Goal: Information Seeking & Learning: Find specific fact

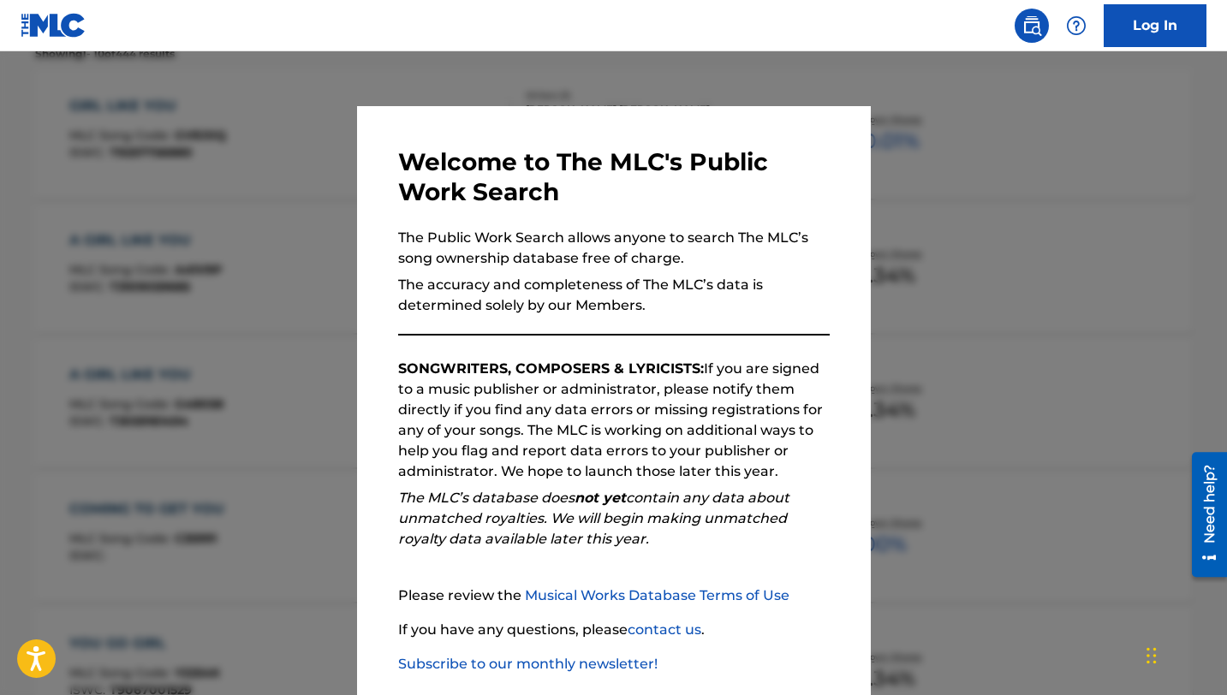
click at [340, 170] on div at bounding box center [613, 398] width 1227 height 695
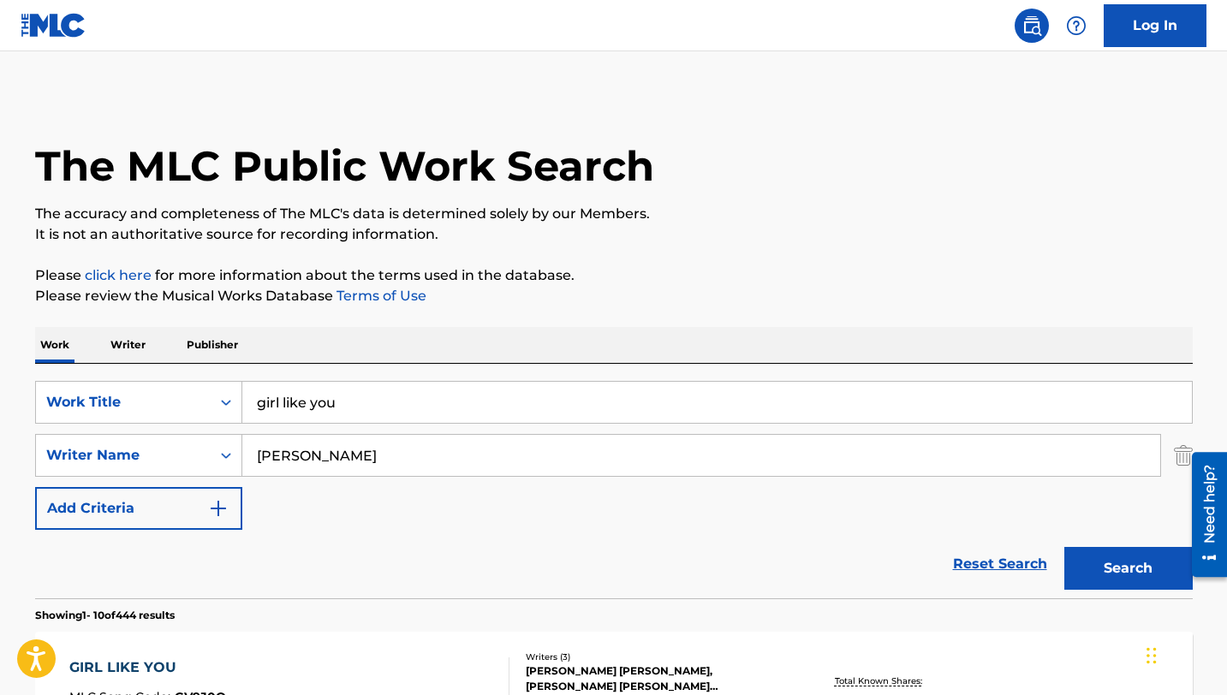
click at [337, 406] on input "girl like you" at bounding box center [717, 402] width 950 height 41
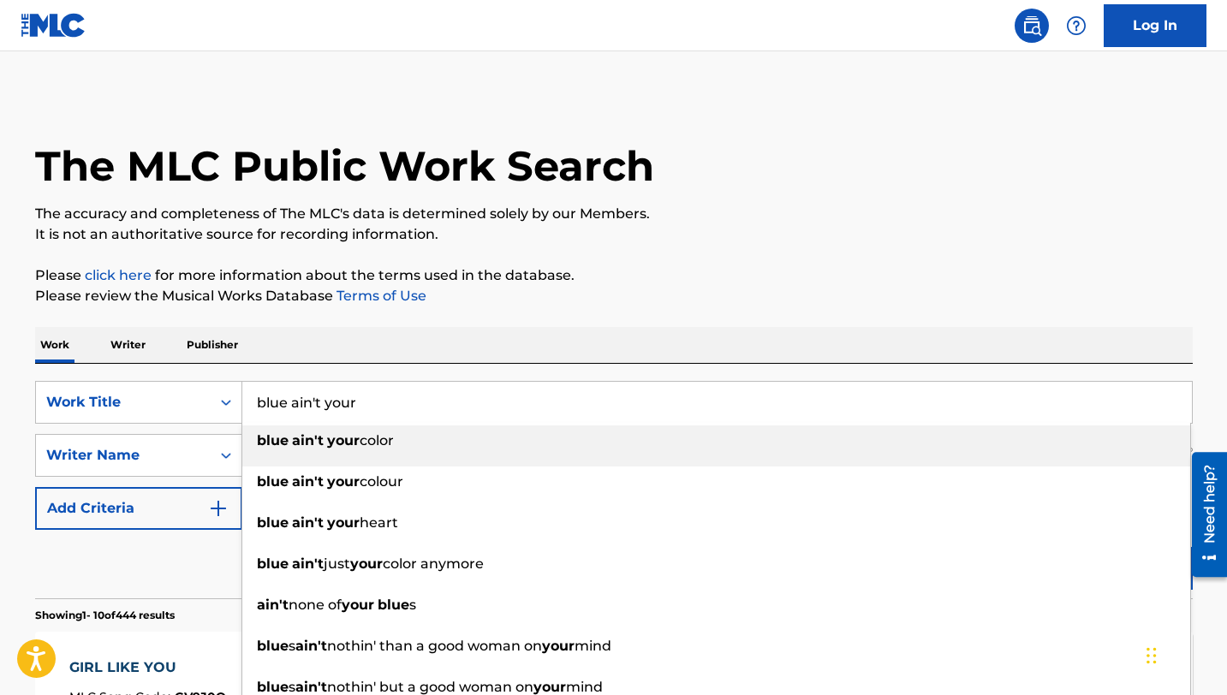
click at [369, 439] on span "color" at bounding box center [377, 441] width 34 height 16
type input "blue ain't your color"
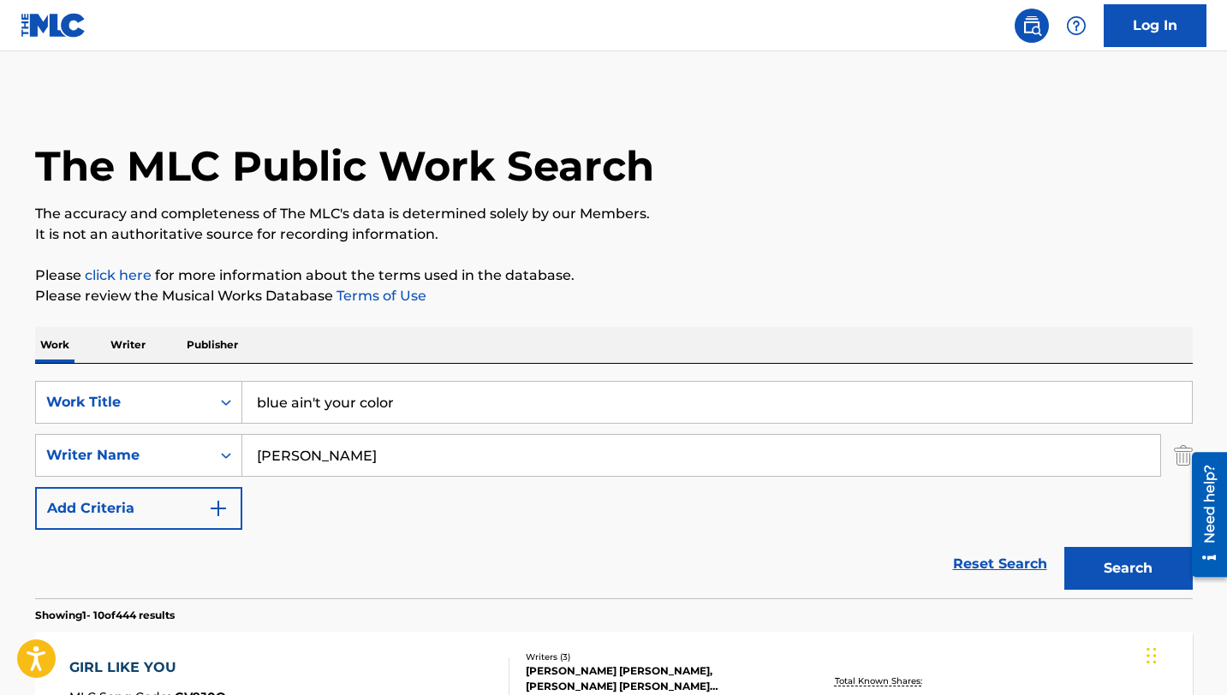
click at [356, 463] on input "[PERSON_NAME]" at bounding box center [701, 455] width 918 height 41
type input "[PERSON_NAME]"
click at [1065, 547] on button "Search" at bounding box center [1129, 568] width 128 height 43
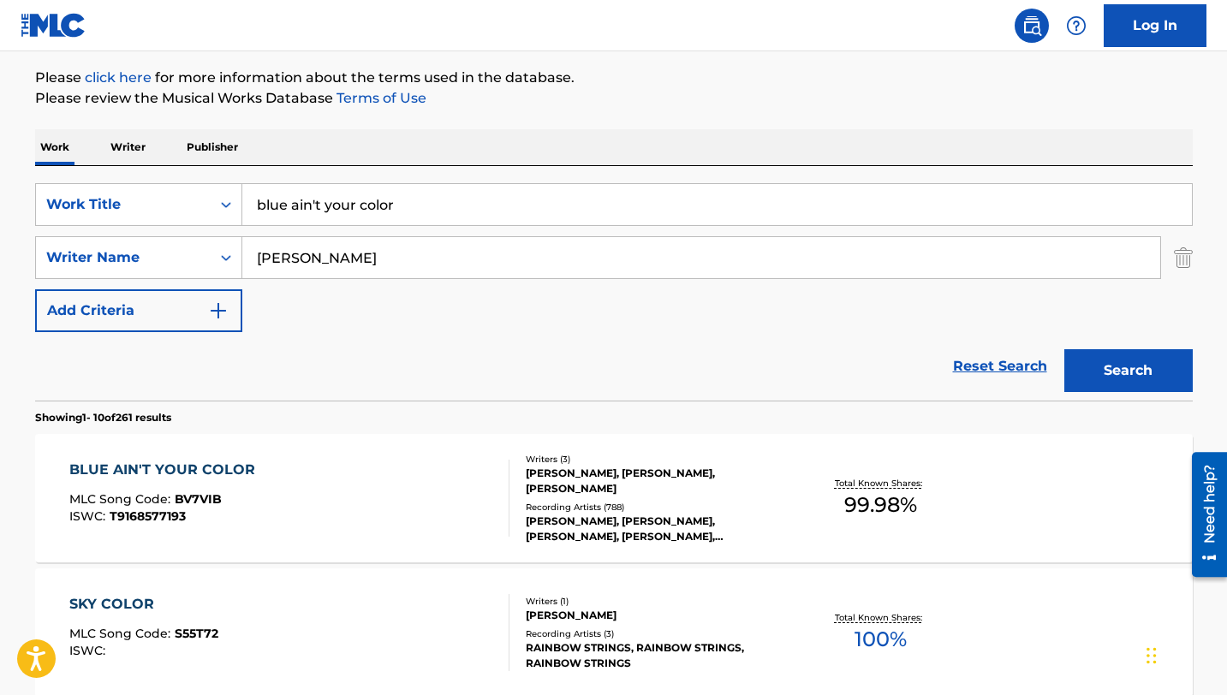
scroll to position [223, 0]
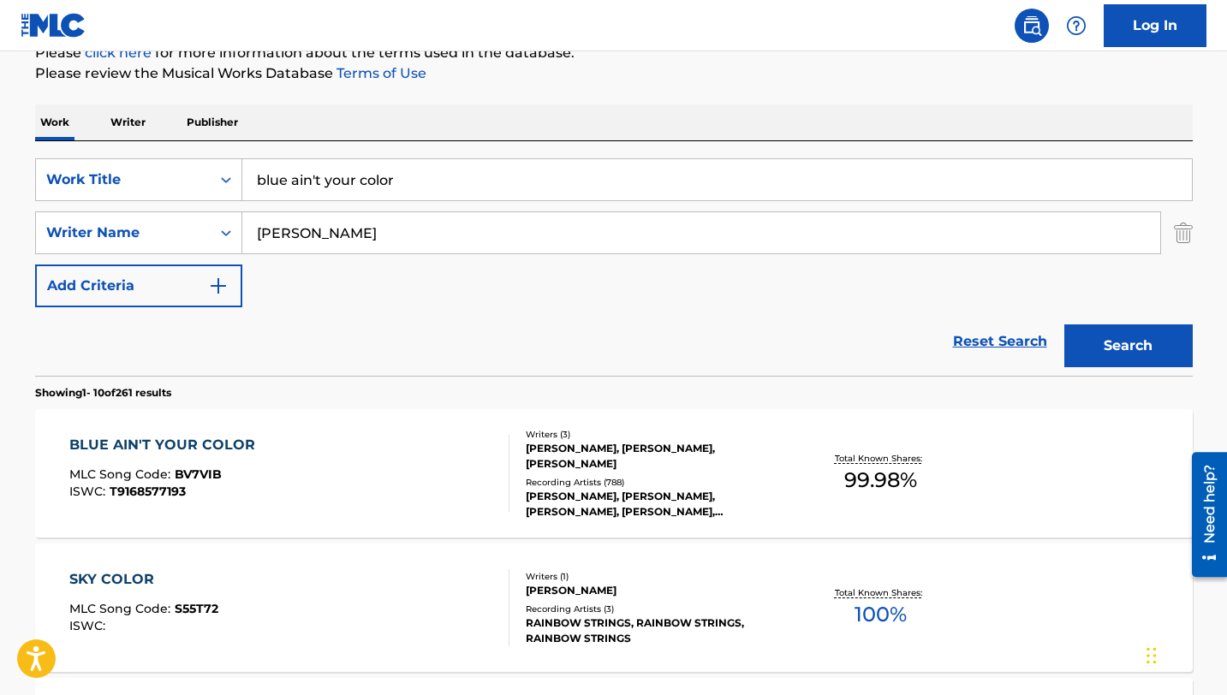
click at [203, 447] on div "BLUE AIN'T YOUR COLOR" at bounding box center [166, 445] width 194 height 21
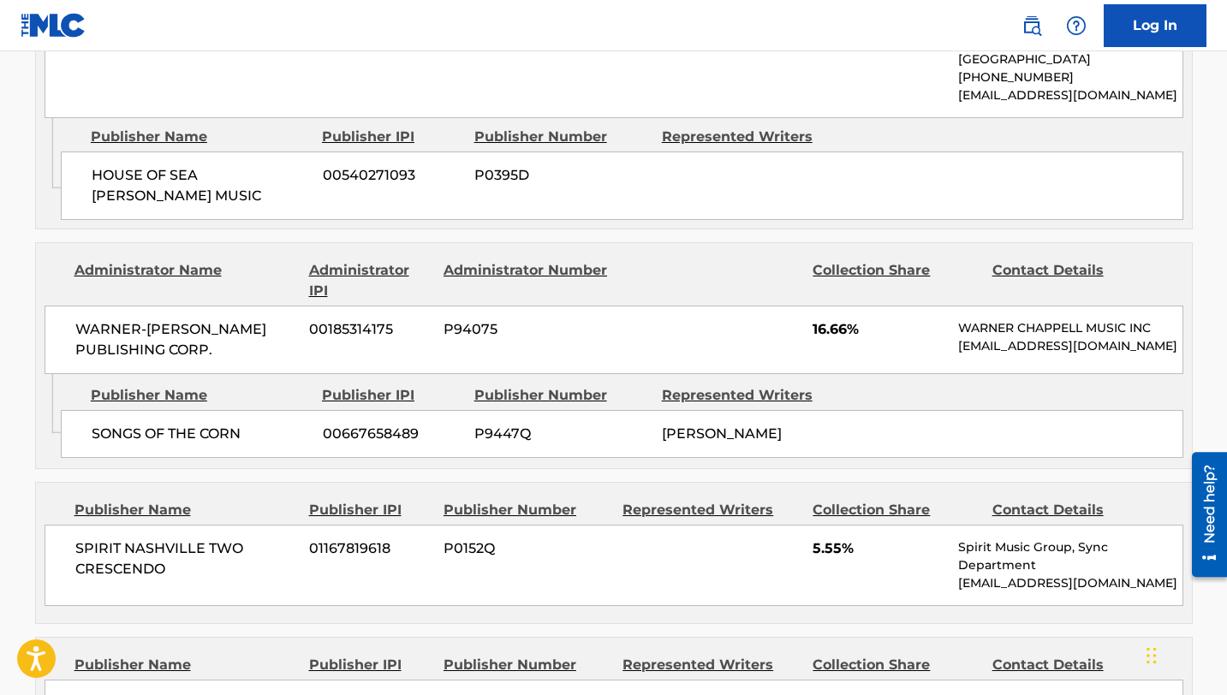
scroll to position [1549, 0]
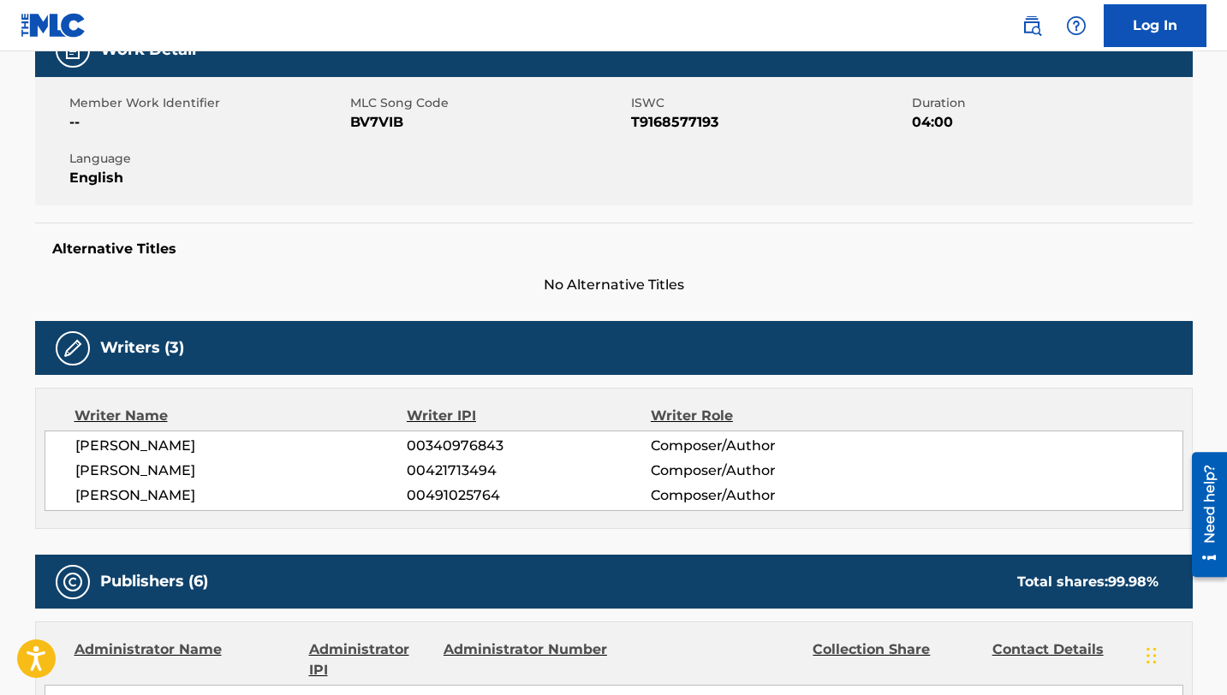
scroll to position [223, 0]
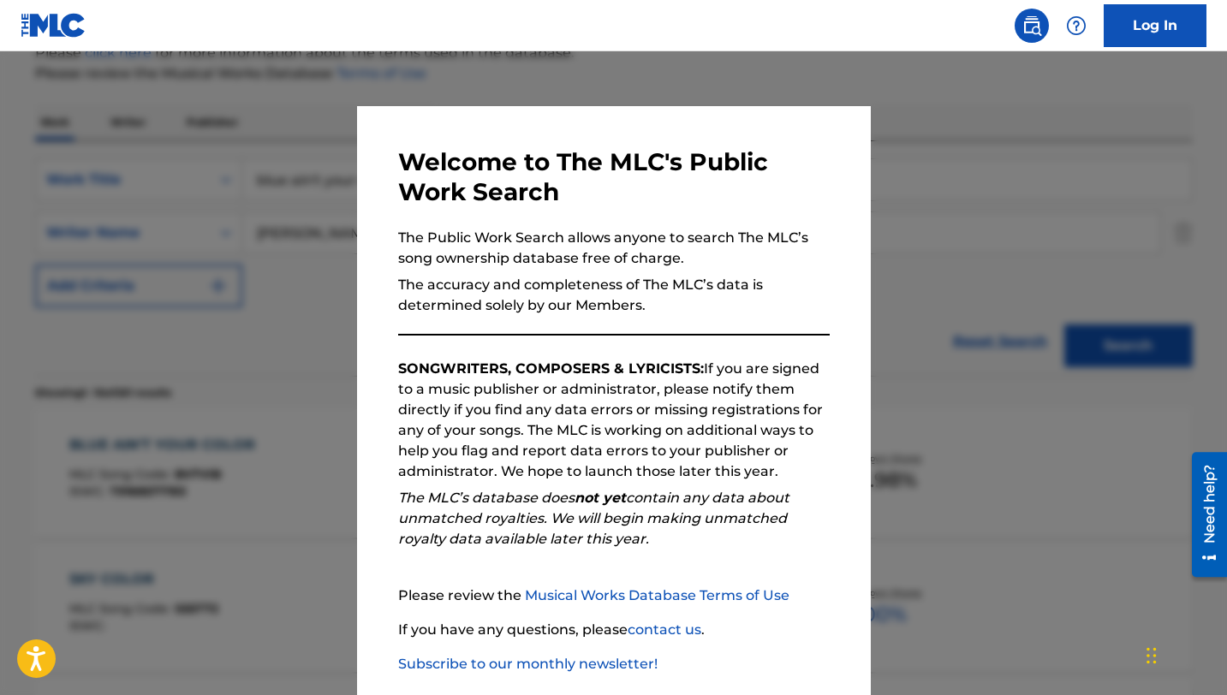
click at [231, 224] on div at bounding box center [613, 398] width 1227 height 695
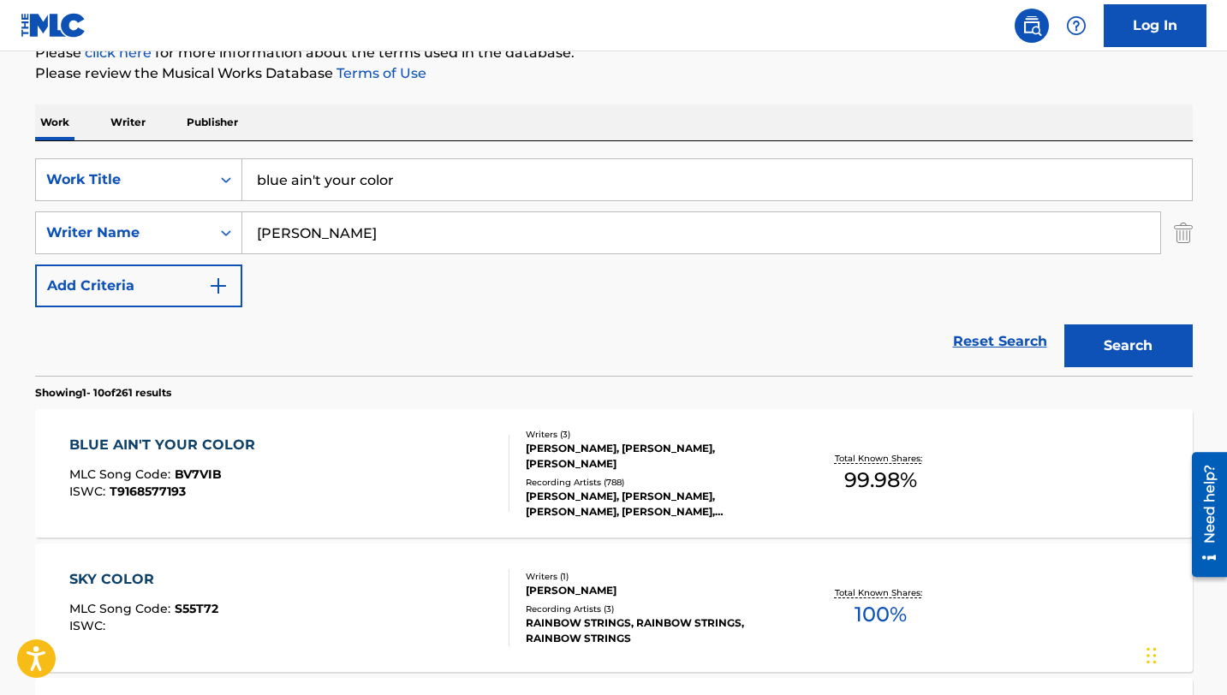
click at [351, 189] on input "blue ain't your color" at bounding box center [717, 179] width 950 height 41
type input "9 to 5 (morning train)"
click at [323, 240] on input "[PERSON_NAME]" at bounding box center [701, 232] width 918 height 41
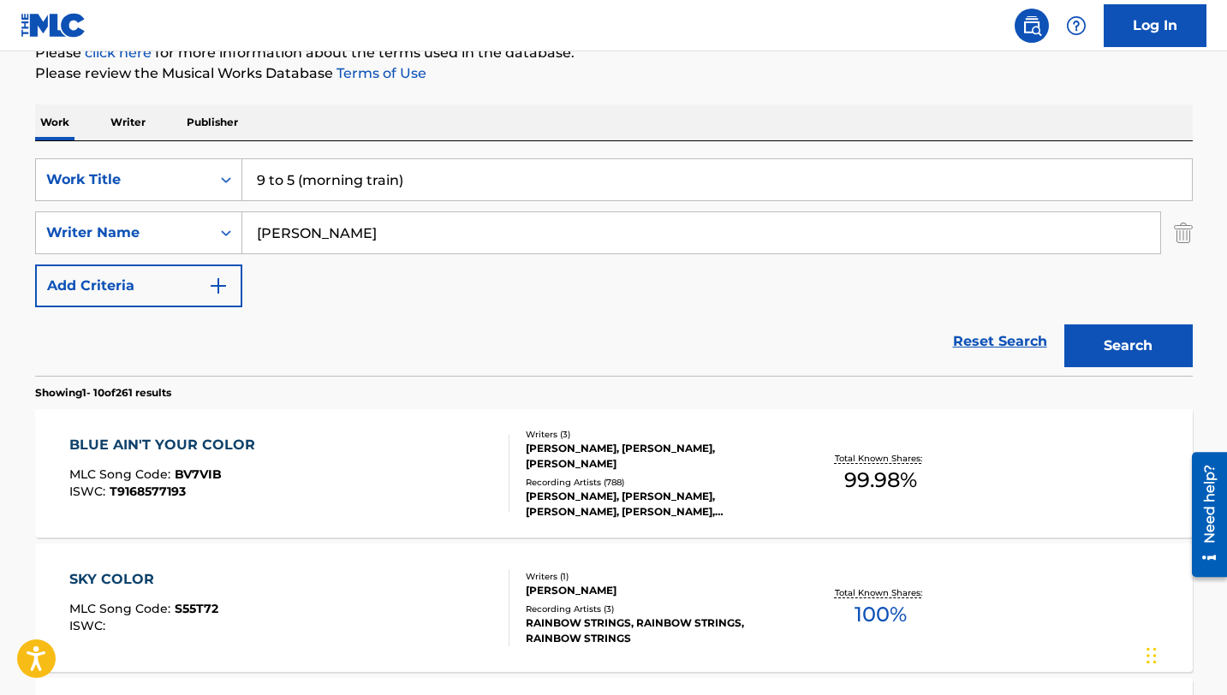
click at [323, 240] on input "[PERSON_NAME]" at bounding box center [701, 232] width 918 height 41
type input "Austin"
click at [1065, 325] on button "Search" at bounding box center [1129, 346] width 128 height 43
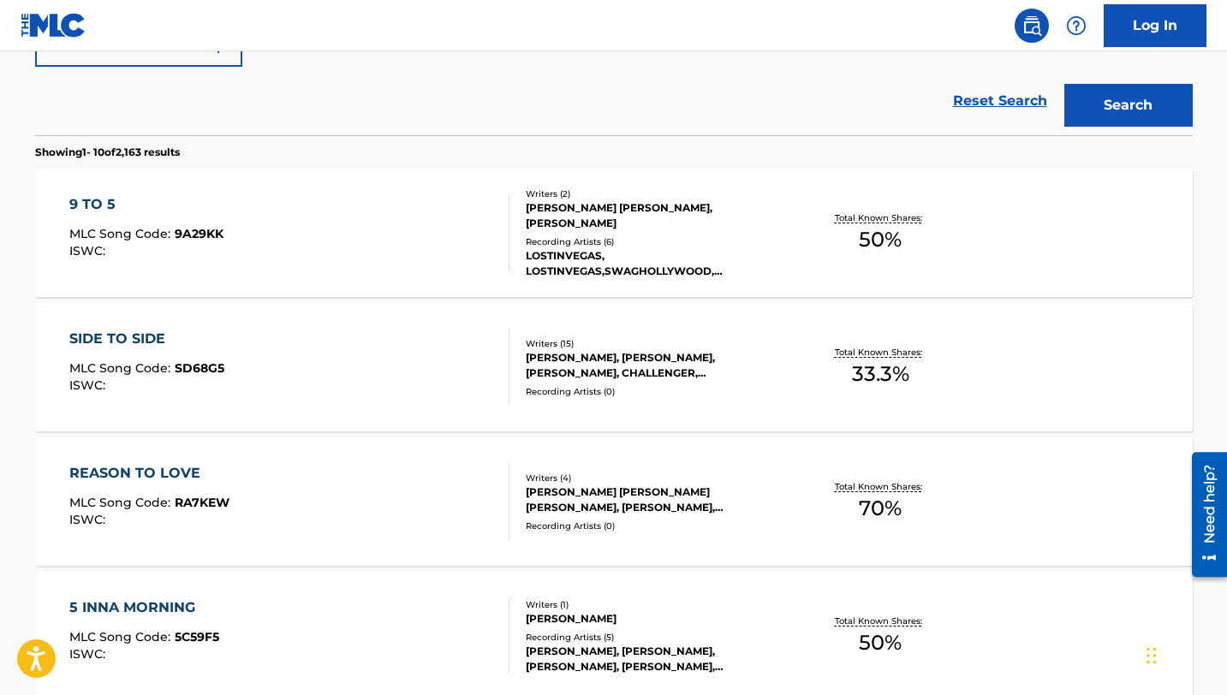
scroll to position [42, 0]
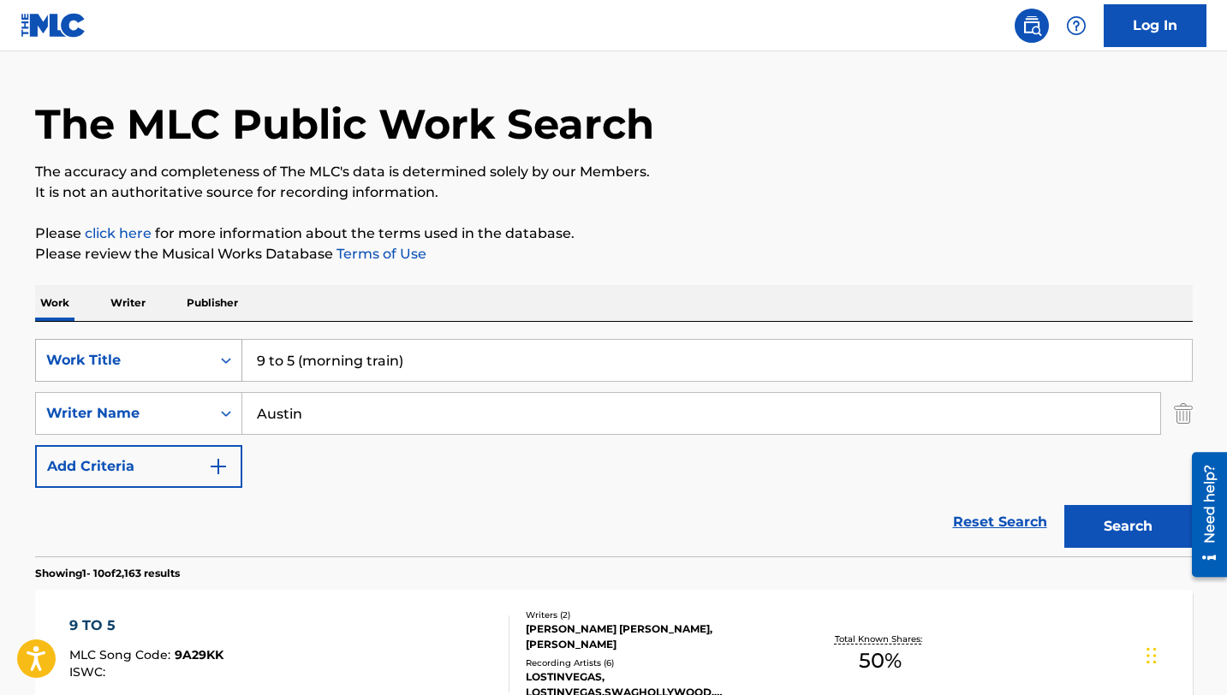
drag, startPoint x: 301, startPoint y: 360, endPoint x: 230, endPoint y: 358, distance: 71.1
click at [231, 358] on div "SearchWithCriteriad22e5cd5-8a0a-49fe-917d-02a06f6638b0 Work Title 9 to 5 (morni…" at bounding box center [614, 360] width 1158 height 43
click at [366, 369] on input "morning train)" at bounding box center [717, 360] width 950 height 41
type input "morning train (nine to five)"
click at [1065, 505] on button "Search" at bounding box center [1129, 526] width 128 height 43
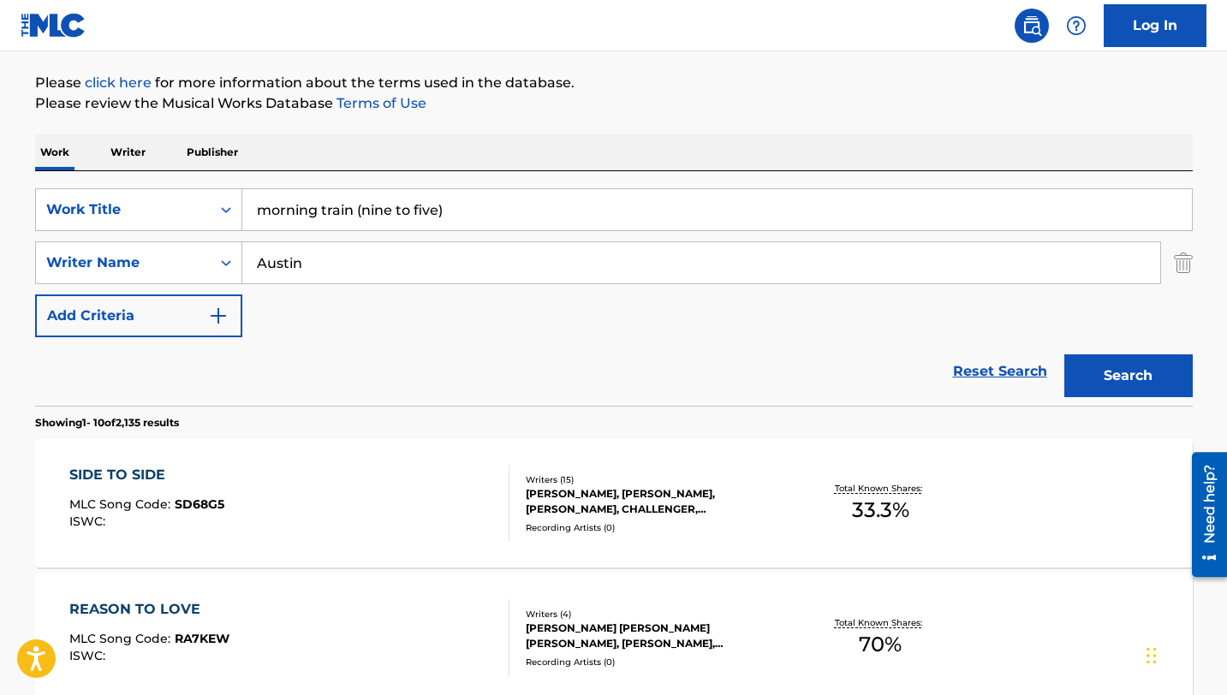
scroll to position [0, 0]
